Goal: Task Accomplishment & Management: Manage account settings

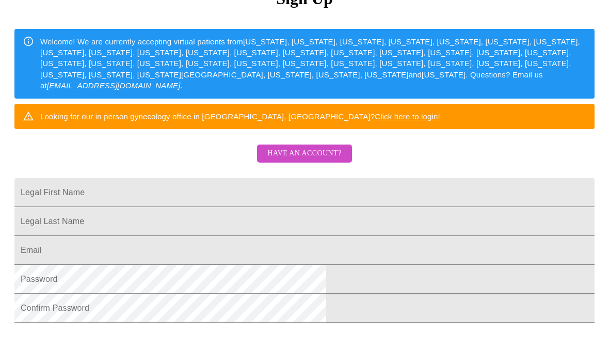
scroll to position [138, 0]
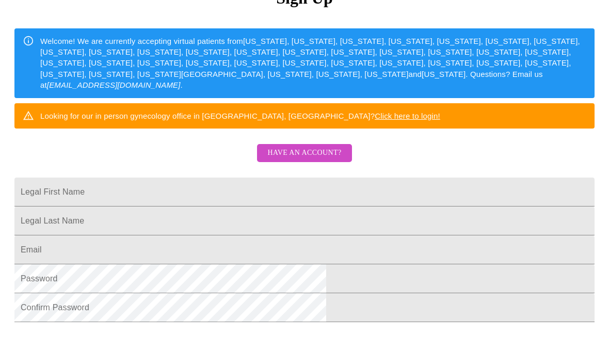
click at [317, 159] on span "Have an account?" at bounding box center [304, 152] width 74 height 13
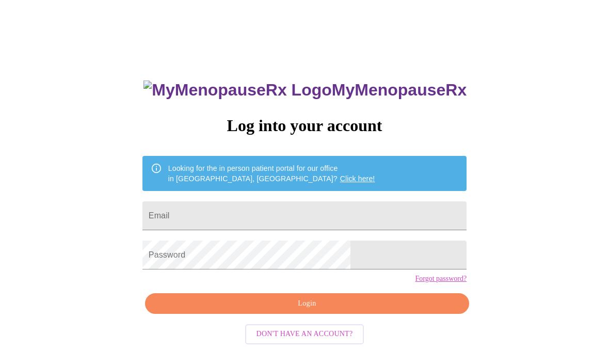
click at [322, 226] on input "Email" at bounding box center [304, 215] width 324 height 29
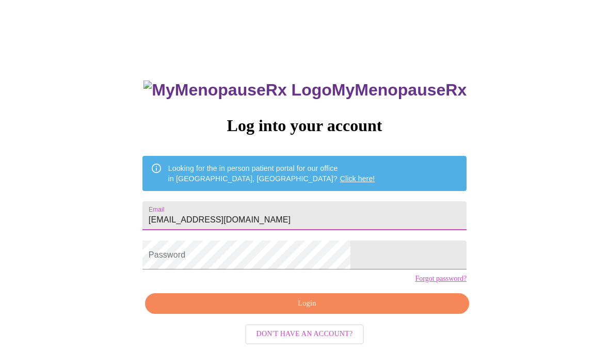
type input "[EMAIL_ADDRESS][DOMAIN_NAME]"
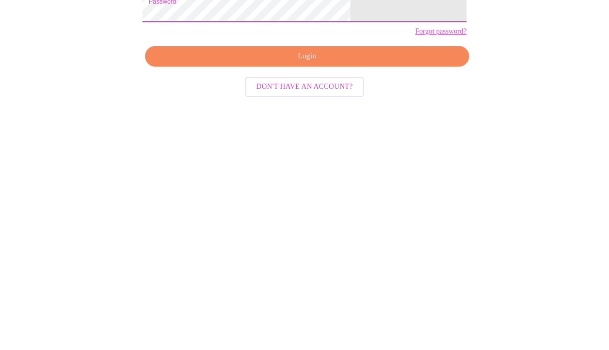
scroll to position [52, 0]
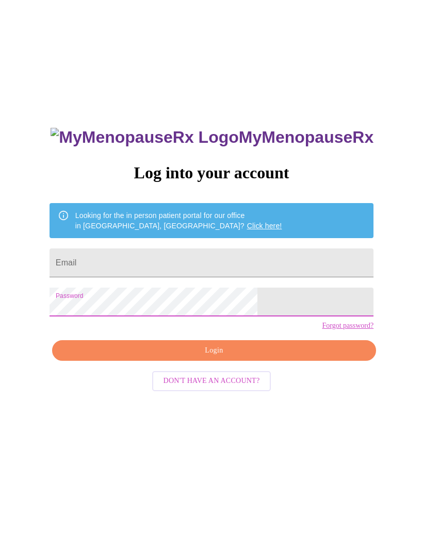
click at [217, 269] on input "Email" at bounding box center [212, 263] width 324 height 29
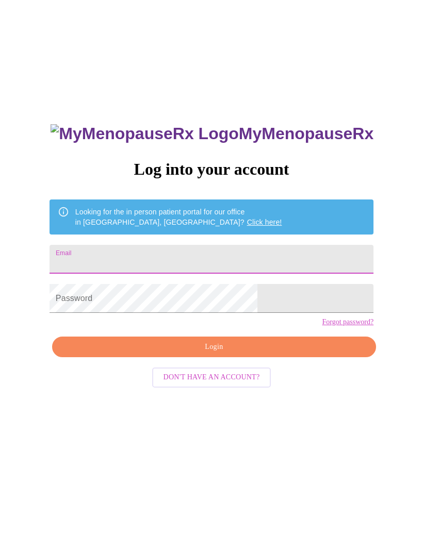
scroll to position [4, 0]
type input "[EMAIL_ADDRESS][DOMAIN_NAME]"
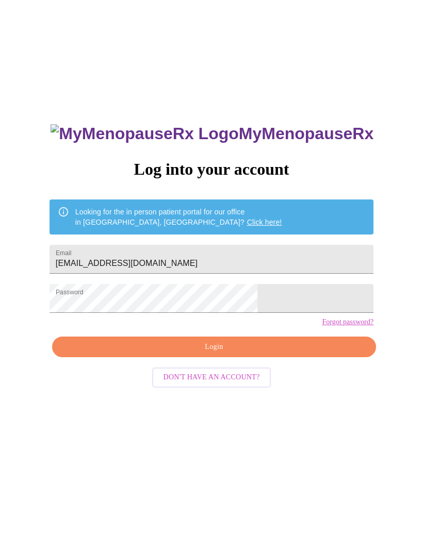
click at [219, 349] on span "Login" at bounding box center [214, 347] width 300 height 13
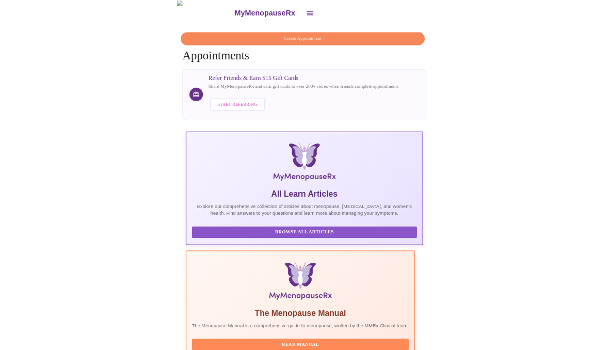
scroll to position [69, 0]
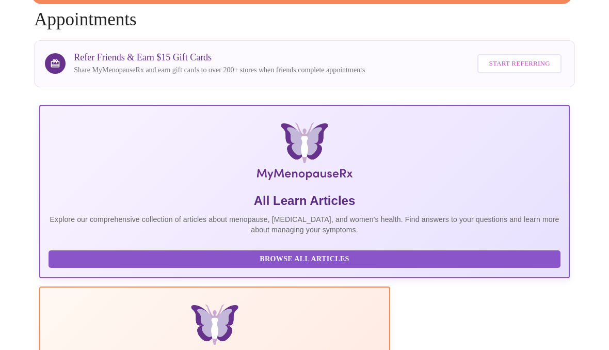
click at [122, 22] on h4 "Create Appointment Appointments" at bounding box center [304, 7] width 541 height 46
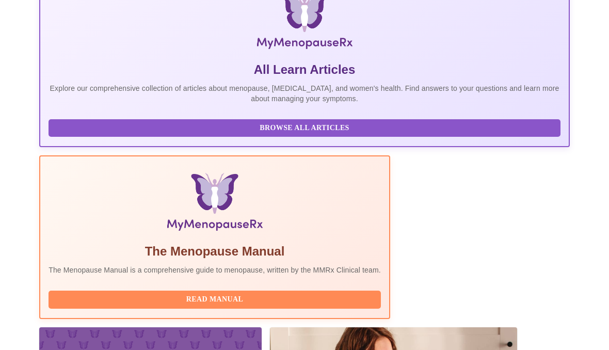
scroll to position [198, 0]
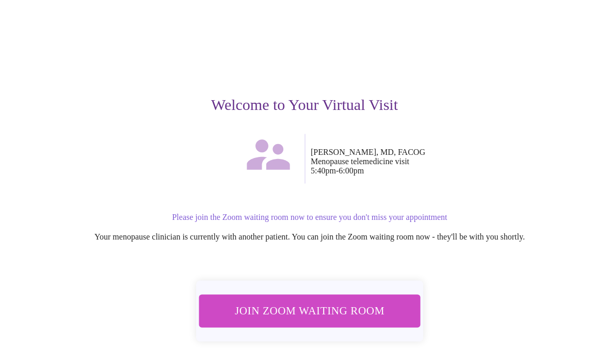
scroll to position [31, 0]
